Goal: Information Seeking & Learning: Learn about a topic

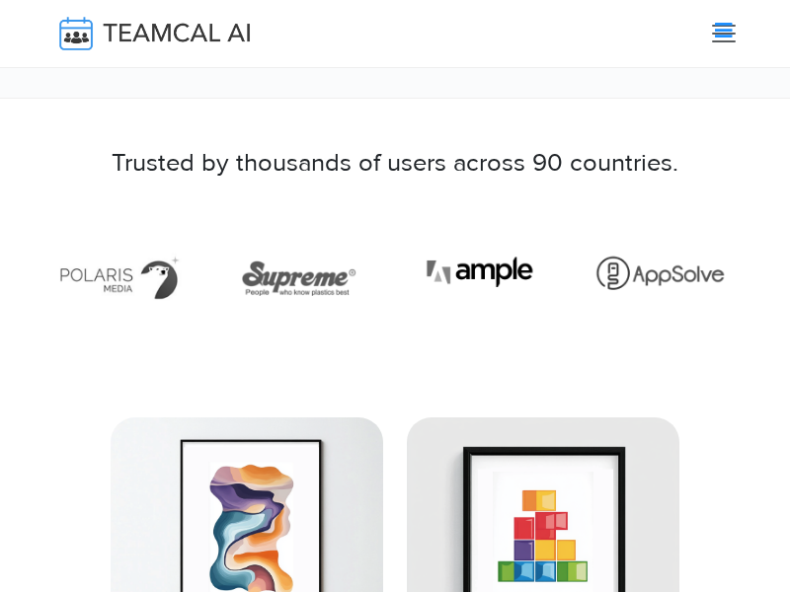
scroll to position [5689, 0]
